Goal: Information Seeking & Learning: Learn about a topic

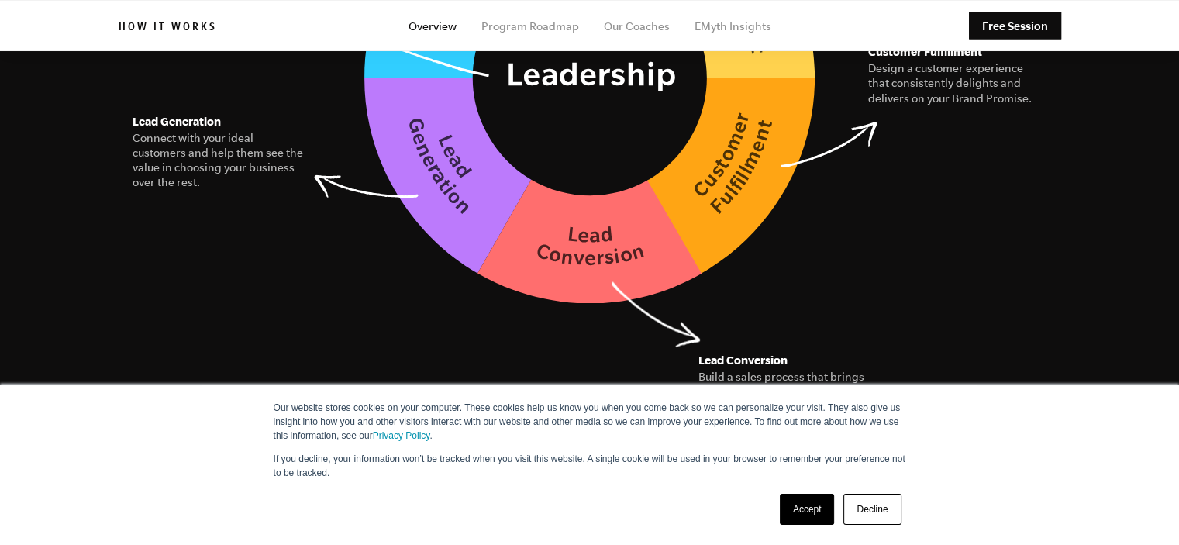
scroll to position [2529, 0]
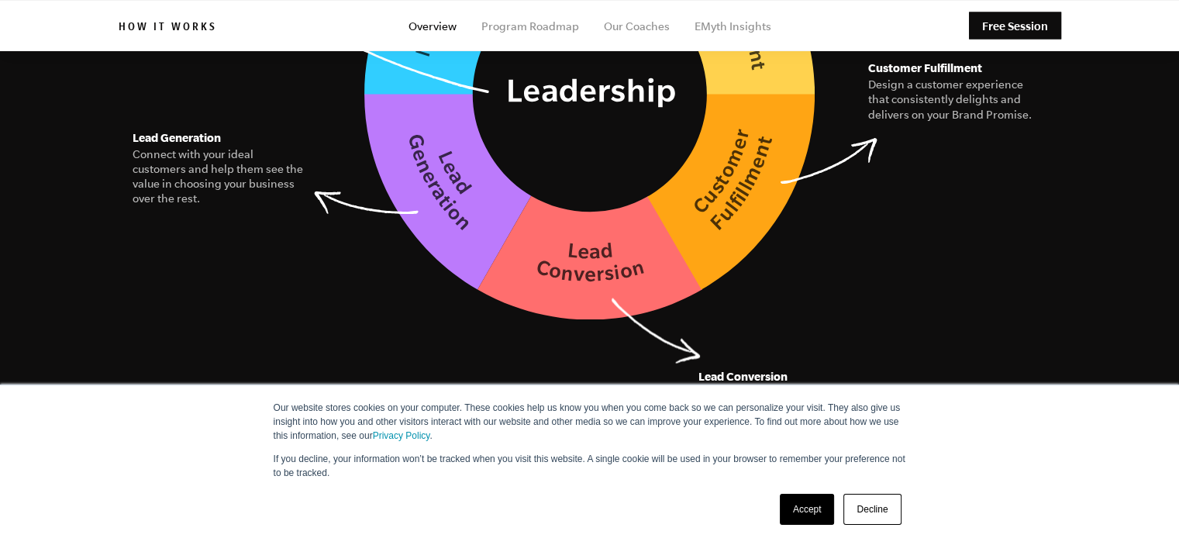
click at [810, 506] on link "Accept" at bounding box center [807, 509] width 55 height 31
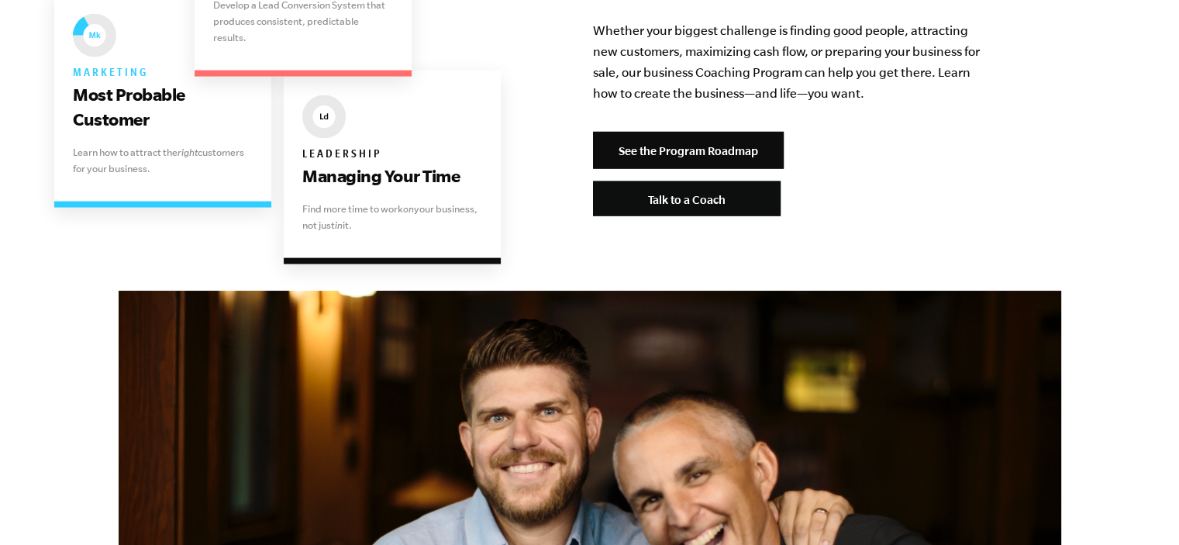
scroll to position [3434, 0]
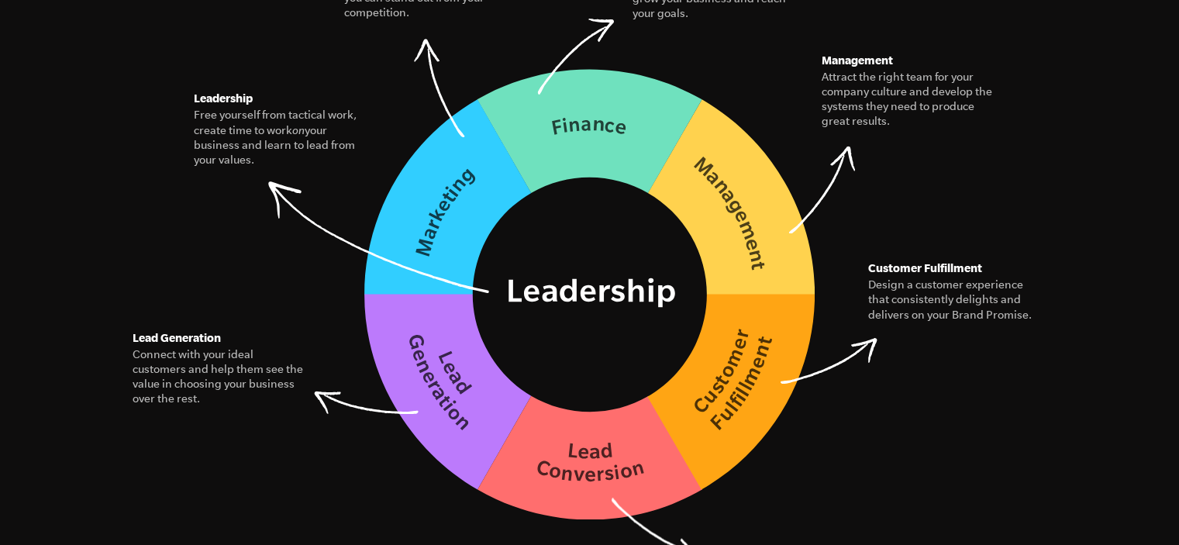
scroll to position [2349, 0]
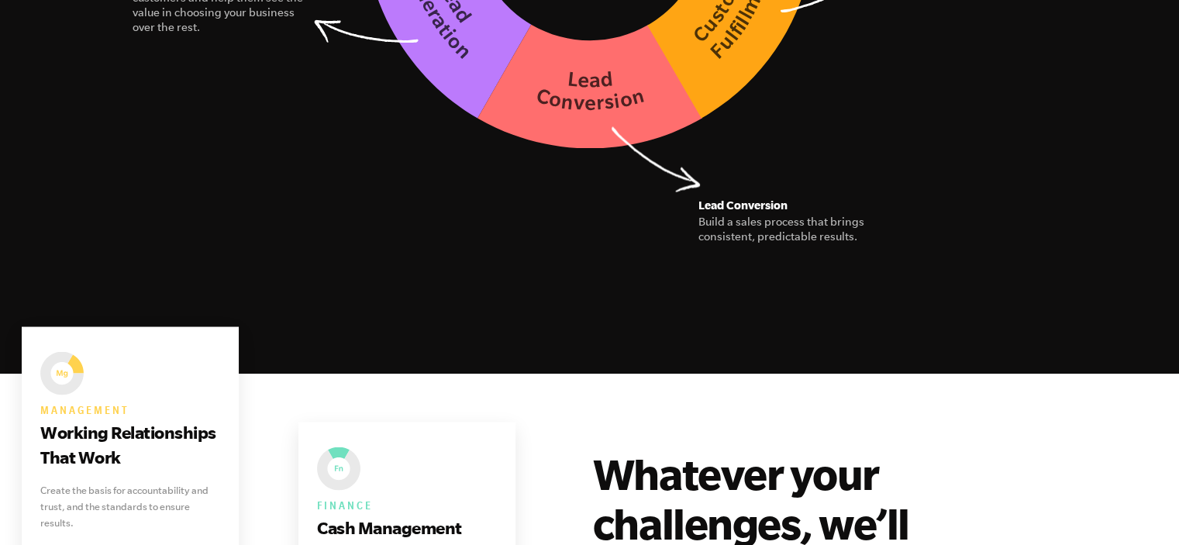
scroll to position [2711, 0]
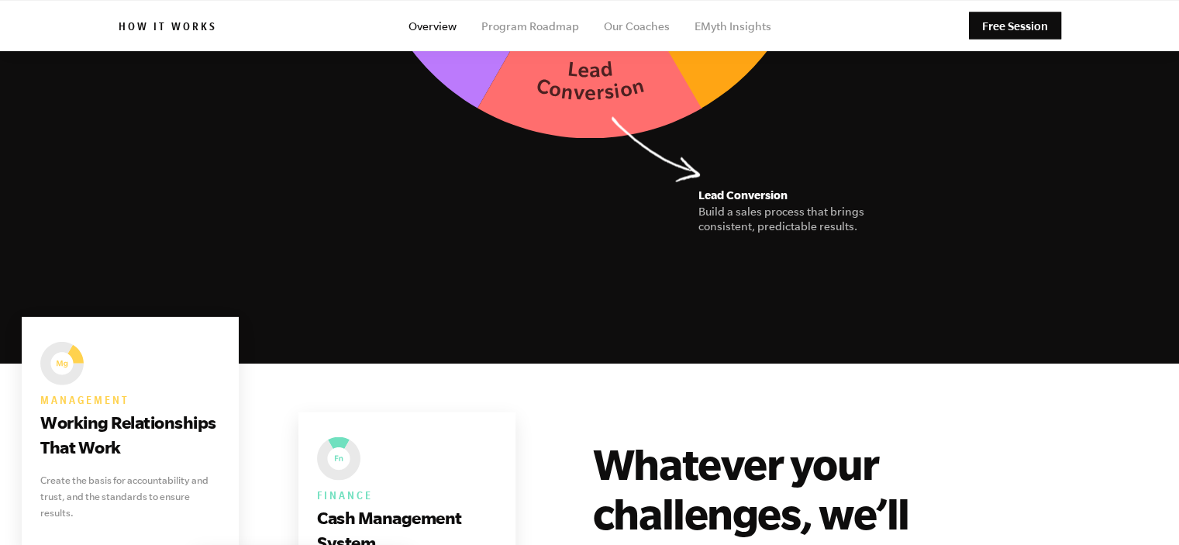
scroll to position [2349, 0]
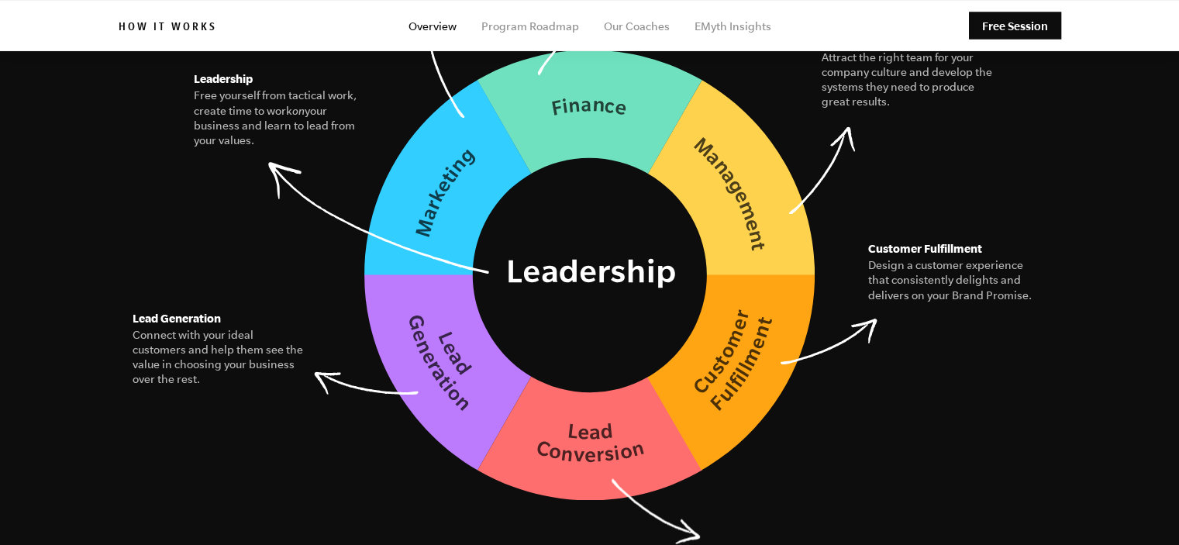
click at [272, 36] on ul "Overview Program Roadmap Our Coaches EMyth Insights" at bounding box center [590, 26] width 943 height 51
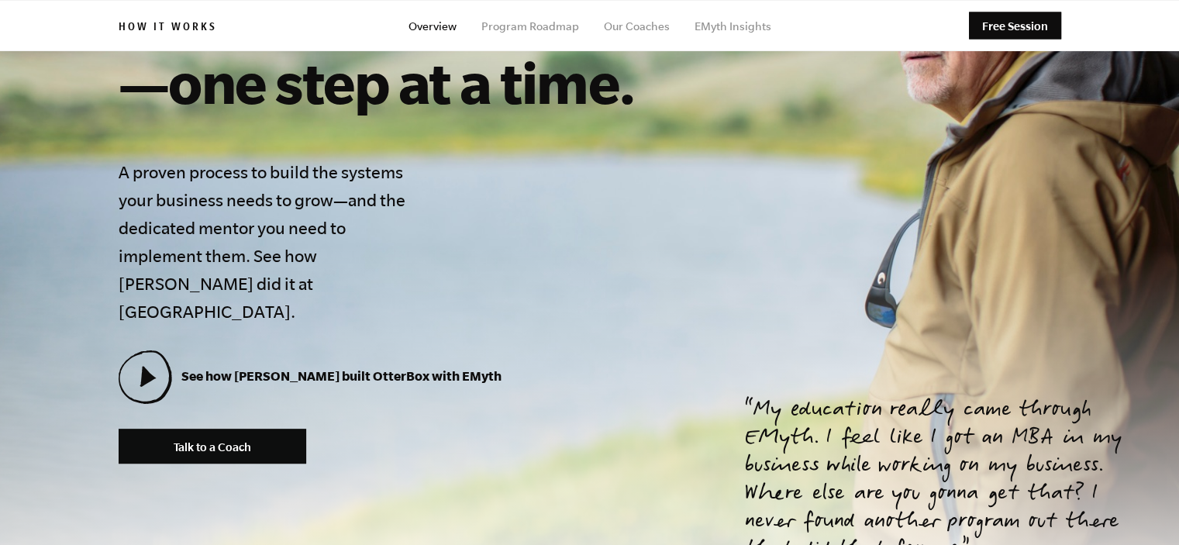
scroll to position [0, 0]
